Goal: Task Accomplishment & Management: Use online tool/utility

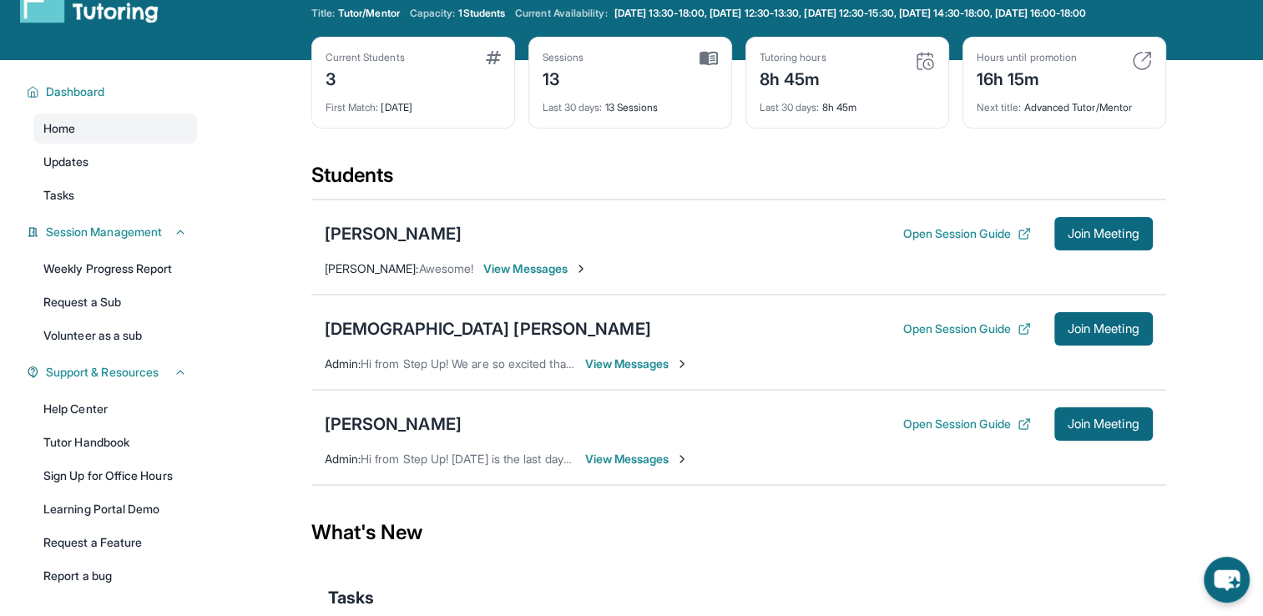
scroll to position [154, 0]
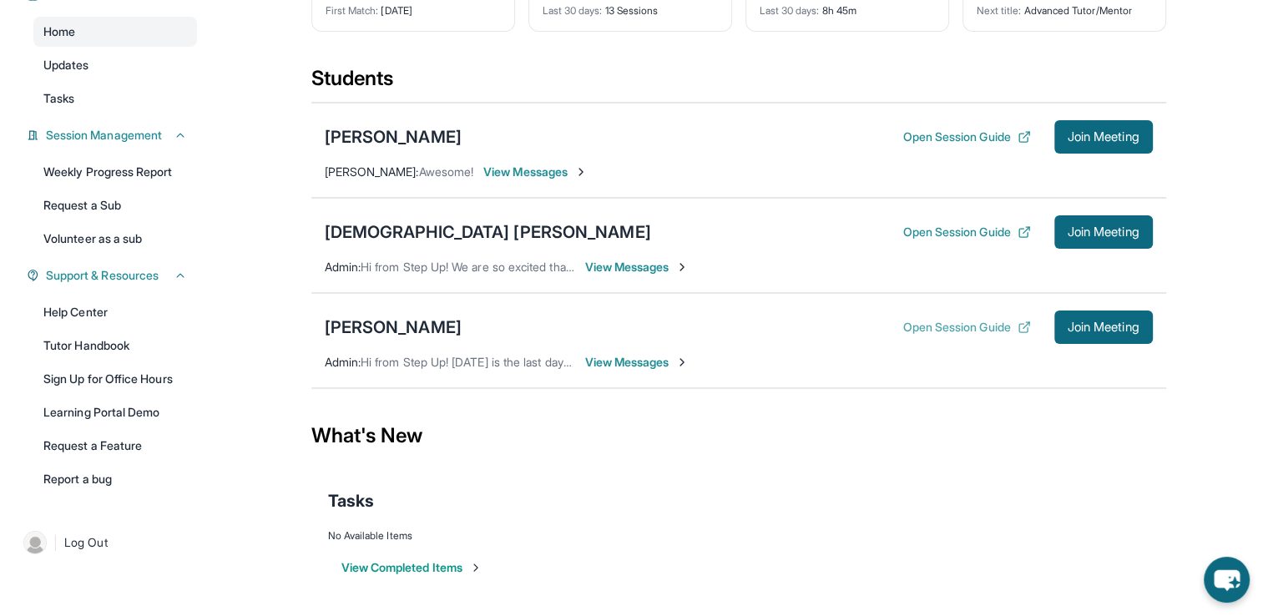
click at [915, 330] on button "Open Session Guide" at bounding box center [967, 327] width 128 height 17
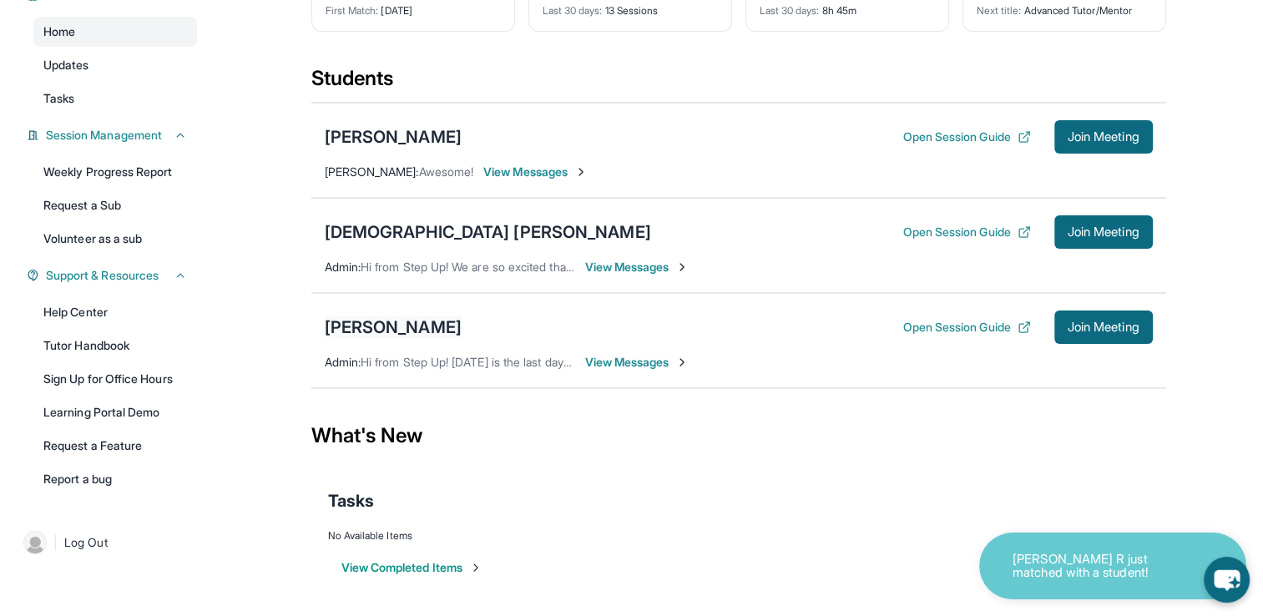
click at [402, 327] on div "Emma Mitchell" at bounding box center [393, 327] width 137 height 23
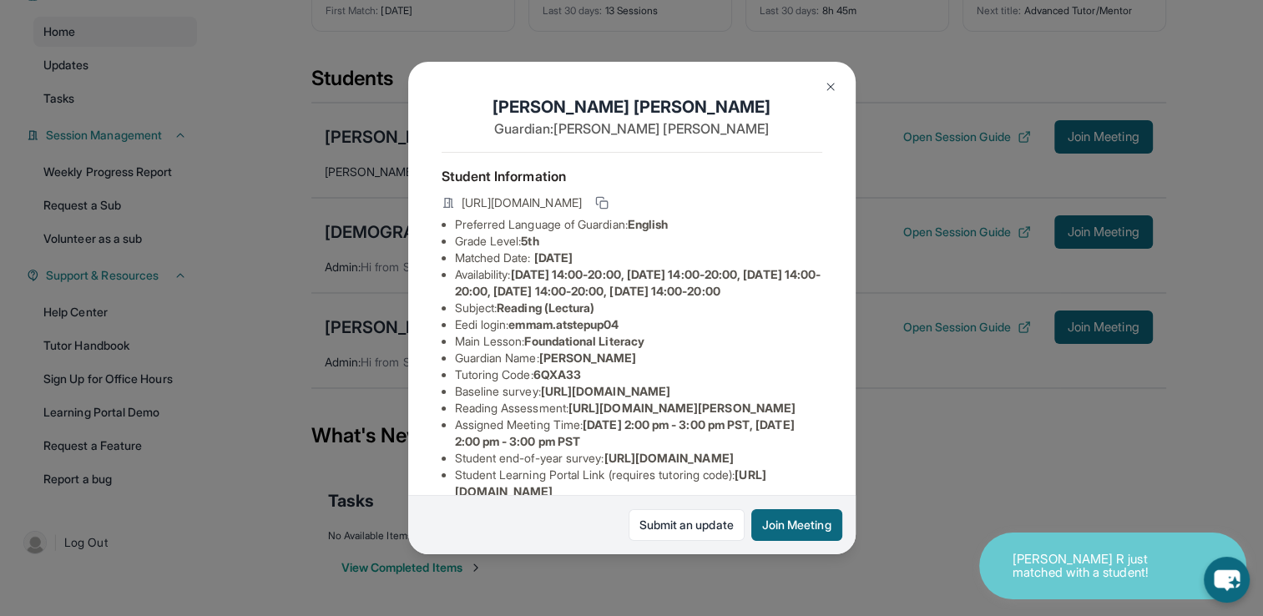
click at [832, 88] on img at bounding box center [830, 86] width 13 height 13
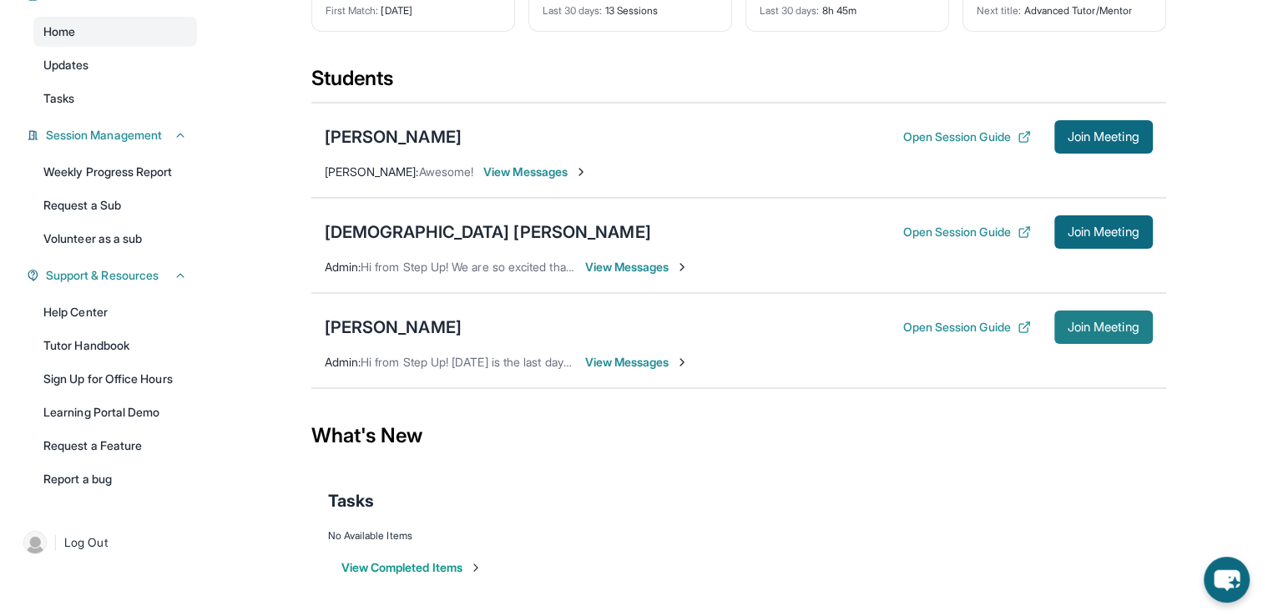
click at [1105, 336] on button "Join Meeting" at bounding box center [1103, 327] width 99 height 33
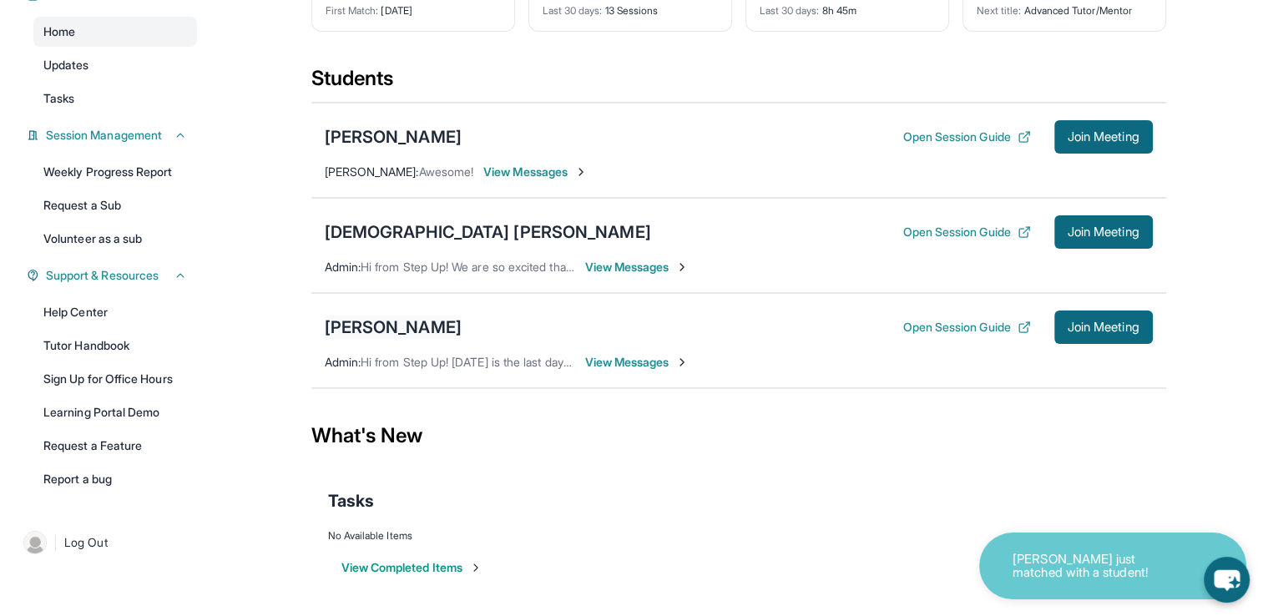
click at [422, 329] on div "Emma Mitchell" at bounding box center [393, 327] width 137 height 23
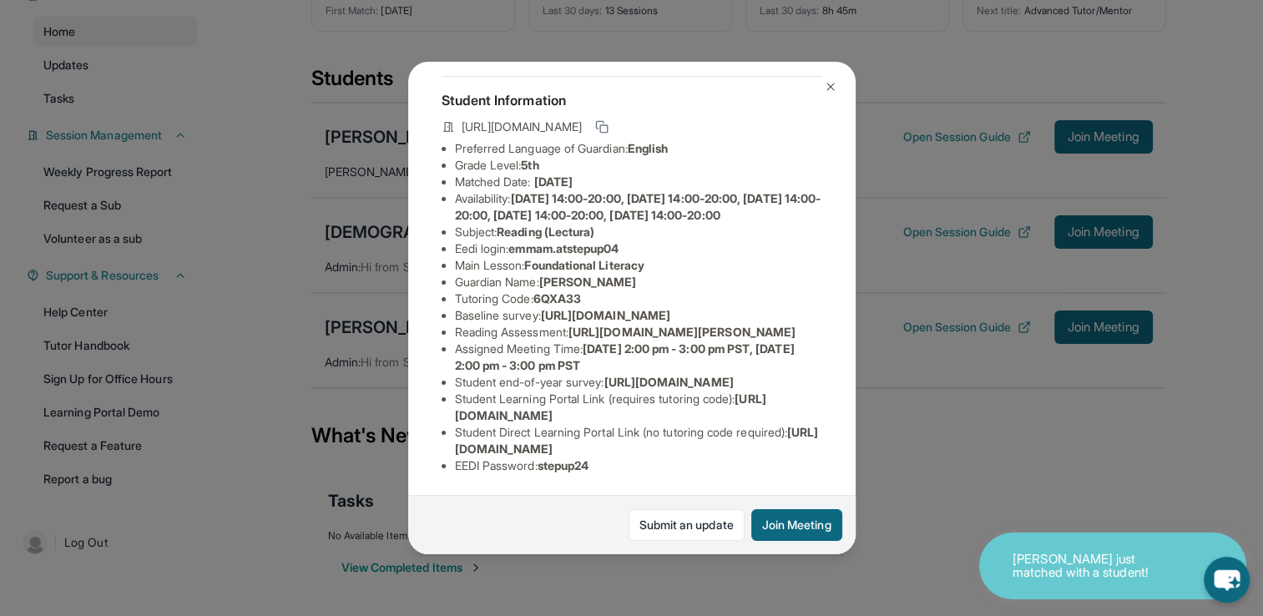
scroll to position [267, 0]
click at [832, 84] on img at bounding box center [830, 86] width 13 height 13
